Goal: Navigation & Orientation: Go to known website

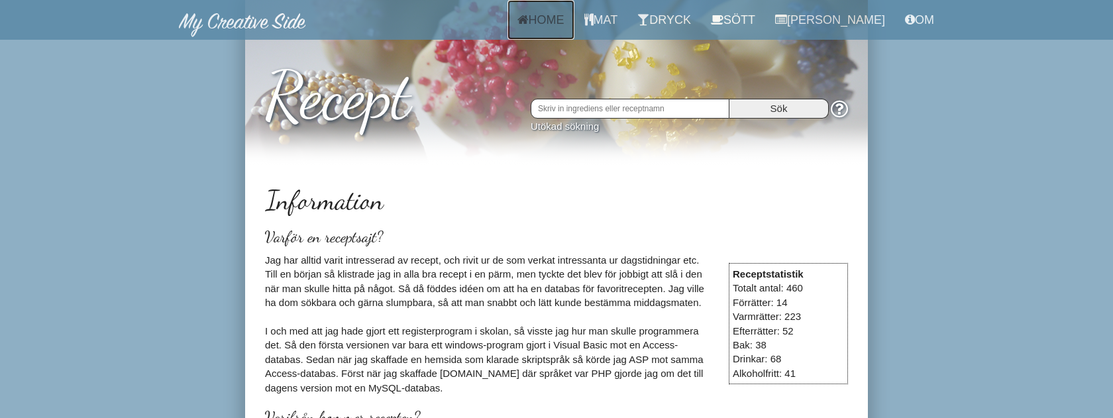
click at [564, 23] on link "Home" at bounding box center [541, 20] width 67 height 40
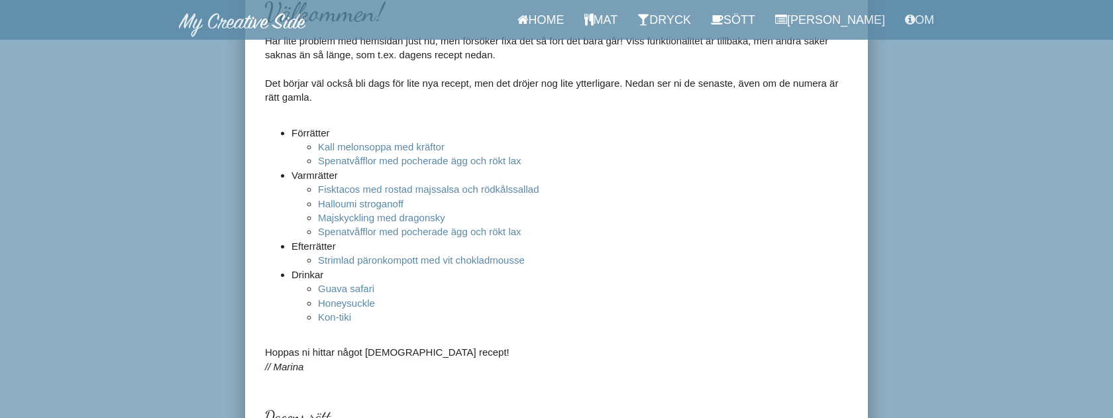
scroll to position [189, 0]
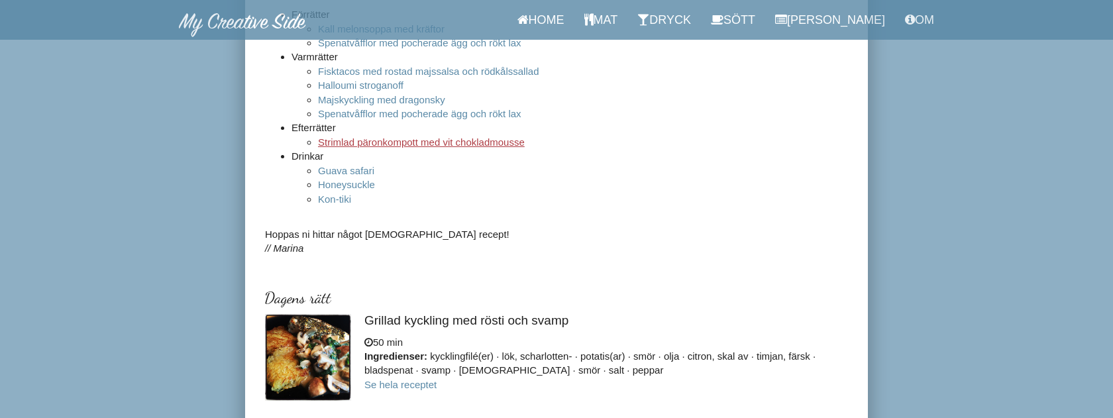
scroll to position [298, 0]
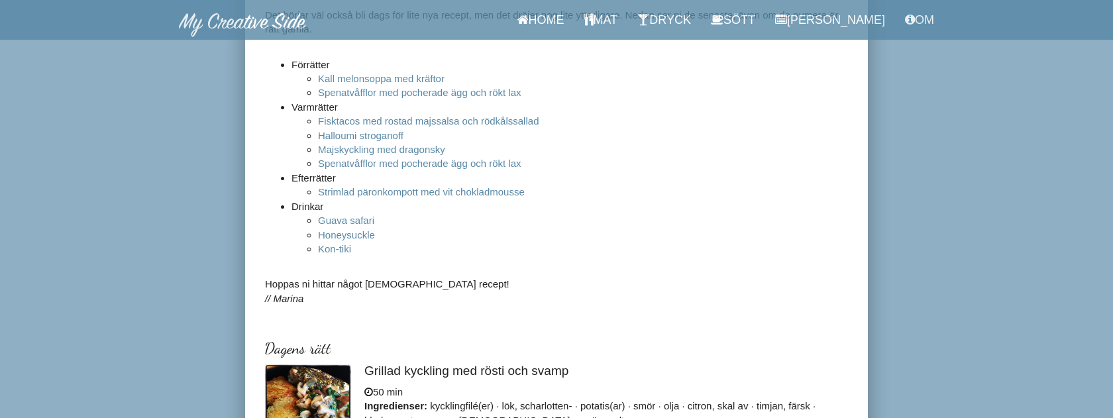
scroll to position [256, 0]
